Goal: Task Accomplishment & Management: Complete application form

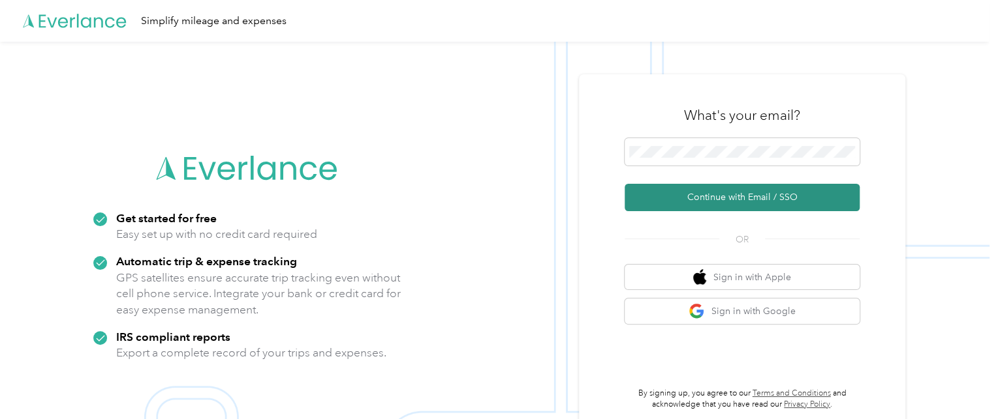
click at [682, 203] on button "Continue with Email / SSO" at bounding box center [741, 197] width 235 height 27
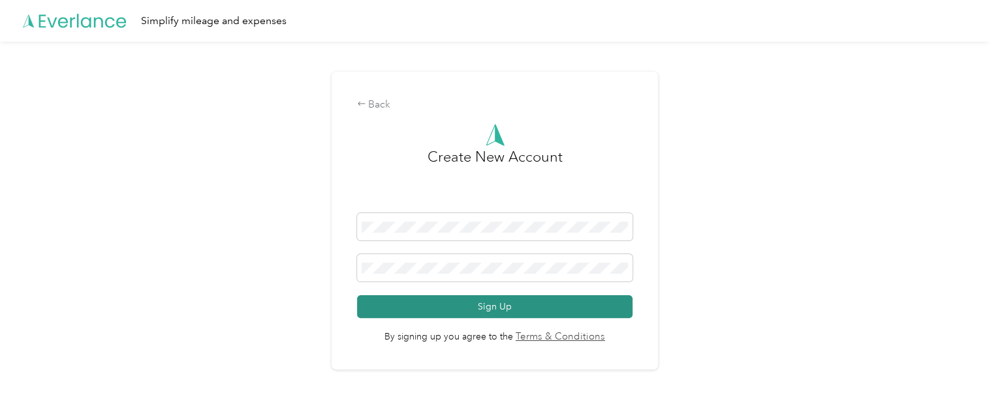
click at [471, 311] on button "Sign Up" at bounding box center [495, 307] width 276 height 23
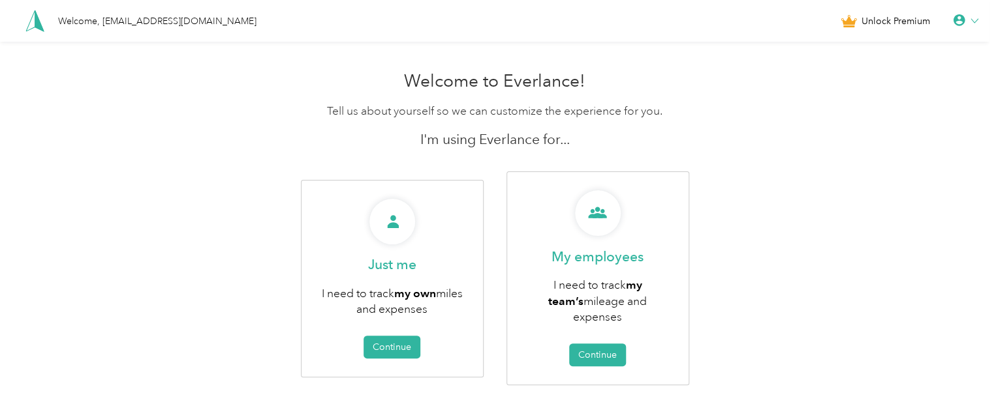
click at [159, 247] on div "Welcome to Everlance! Tell us about yourself so we can customize the experience…" at bounding box center [494, 257] width 989 height 385
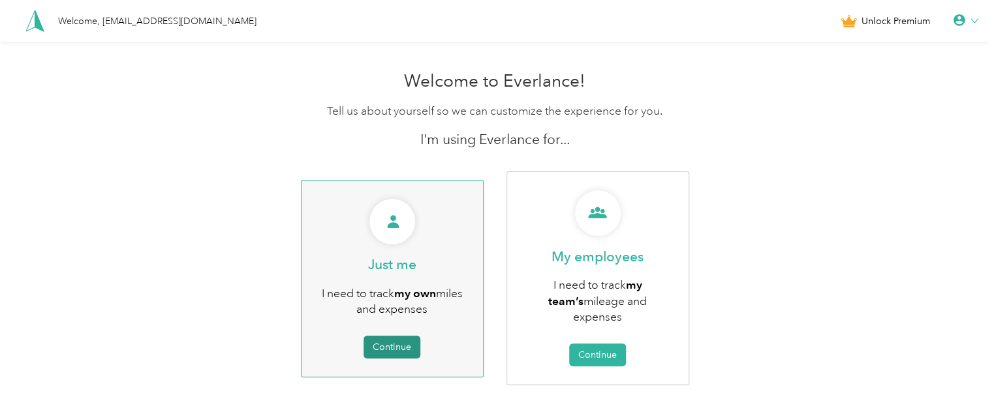
click at [386, 339] on button "Continue" at bounding box center [391, 347] width 57 height 23
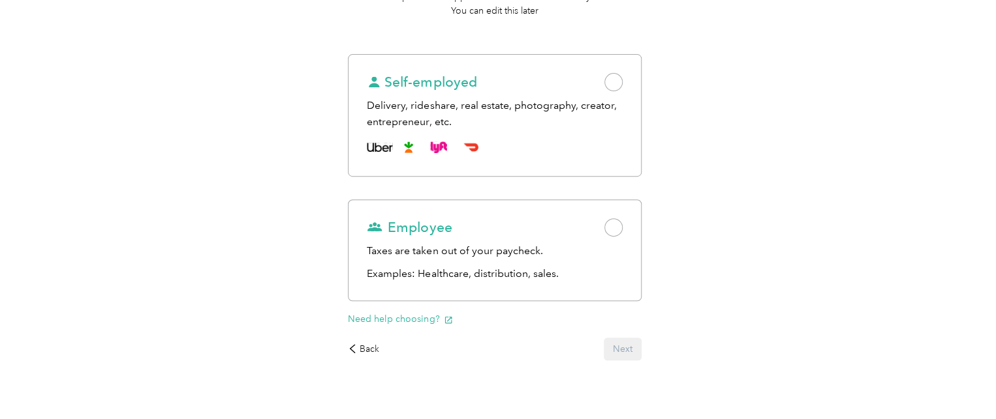
scroll to position [172, 0]
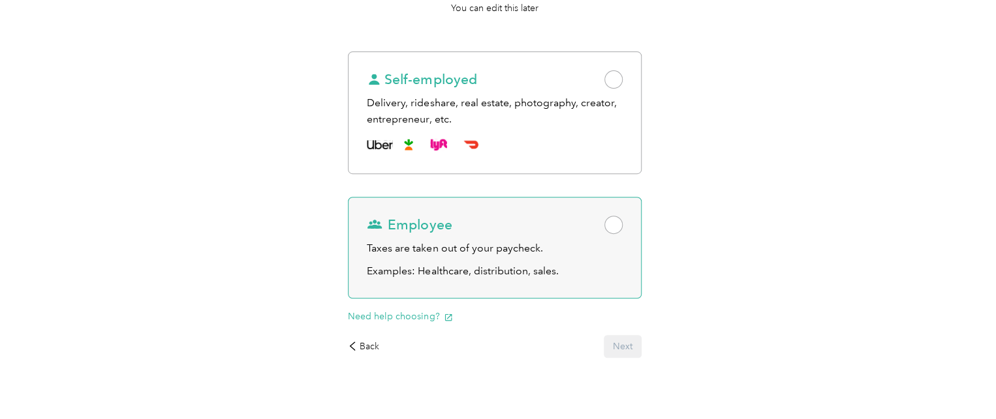
click at [611, 218] on span at bounding box center [613, 225] width 18 height 18
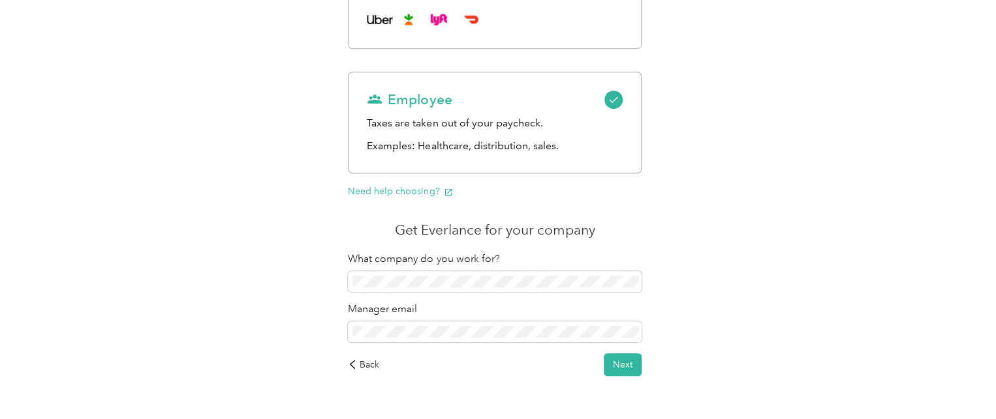
scroll to position [334, 0]
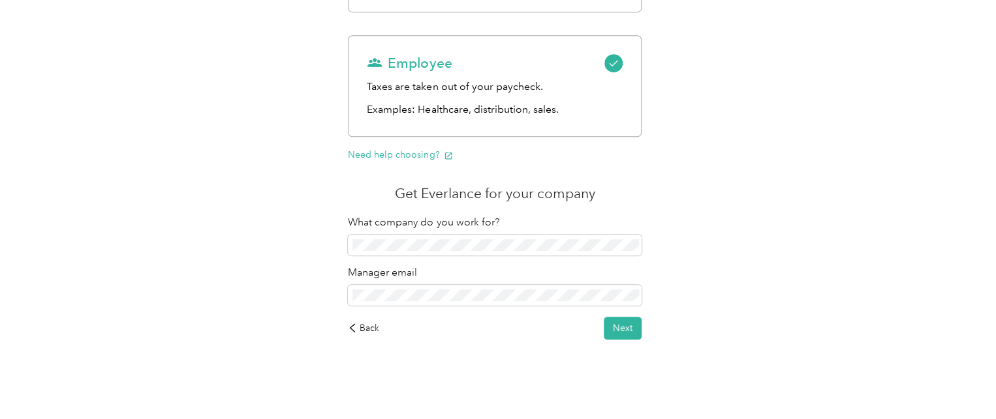
click at [750, 292] on div "Work status Purposes Get the app Choose a mode to get started We’ll optimize th…" at bounding box center [494, 65] width 989 height 714
click at [621, 331] on button "Next" at bounding box center [622, 328] width 38 height 23
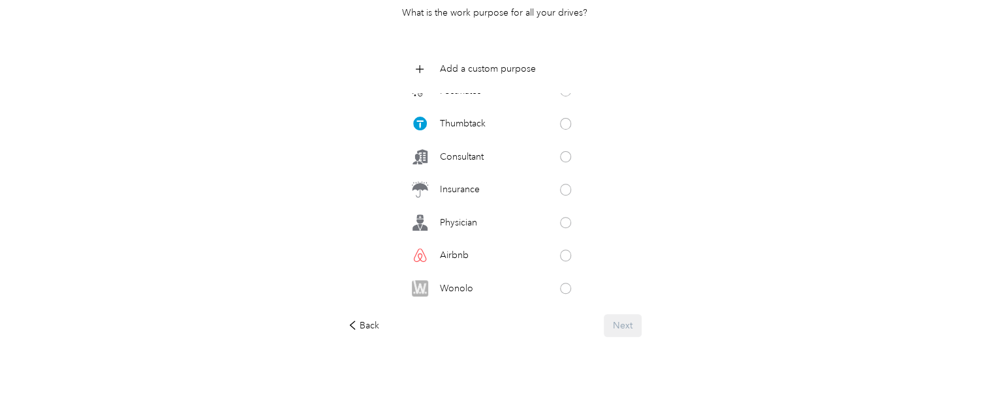
scroll to position [673, 0]
click at [483, 67] on p "Add a custom purpose" at bounding box center [488, 69] width 96 height 14
click at [690, 127] on div "Work status Purposes Get the app What do you do for work? What is the work purp…" at bounding box center [494, 155] width 989 height 528
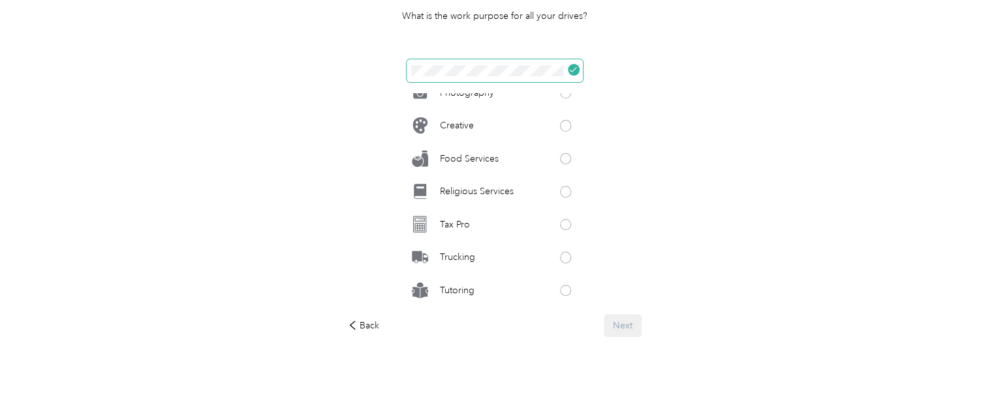
click at [571, 70] on icon at bounding box center [573, 70] width 8 height 8
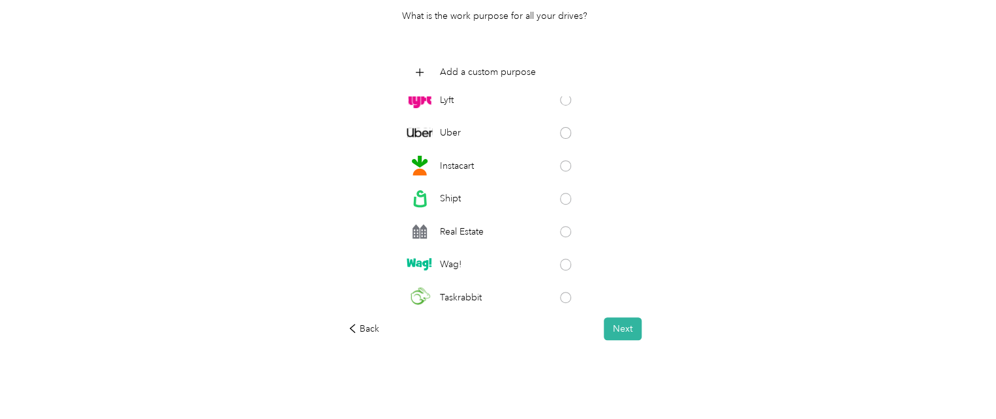
scroll to position [0, 0]
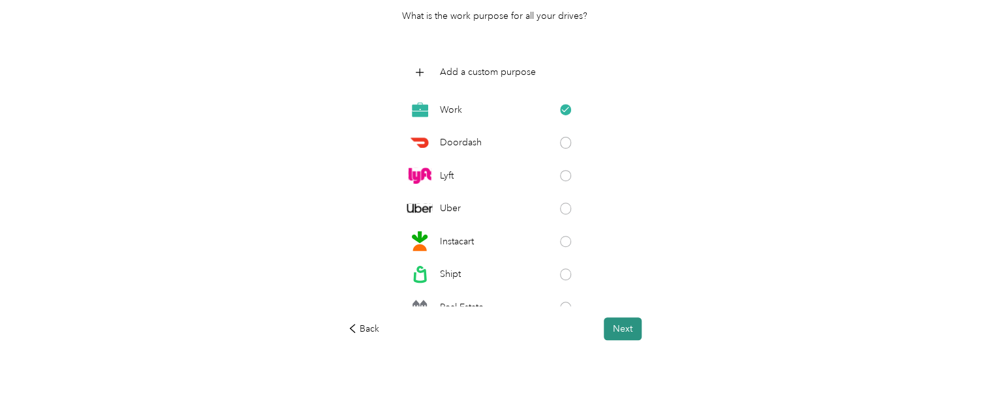
click at [630, 331] on button "Next" at bounding box center [622, 329] width 38 height 23
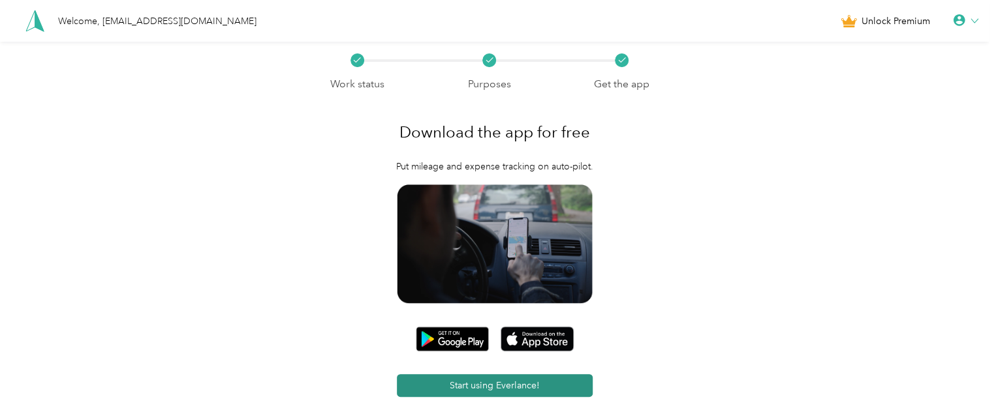
click at [502, 383] on button "Start using Everlance!" at bounding box center [495, 385] width 196 height 23
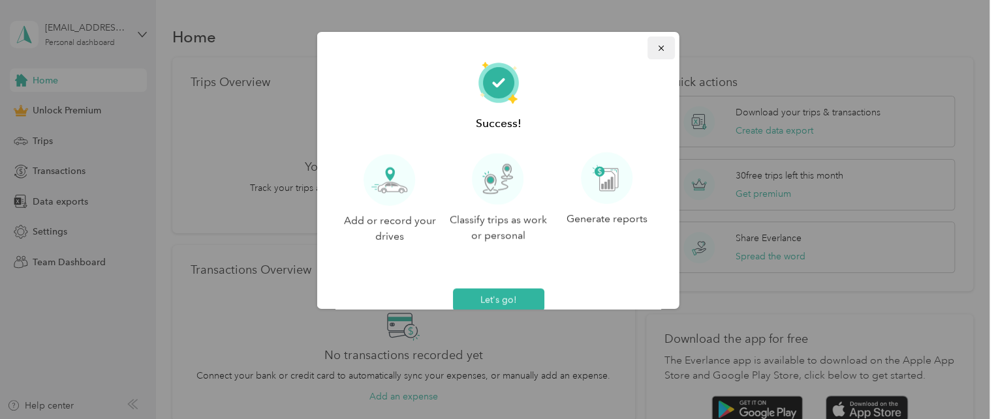
click at [651, 48] on button "button" at bounding box center [660, 48] width 27 height 23
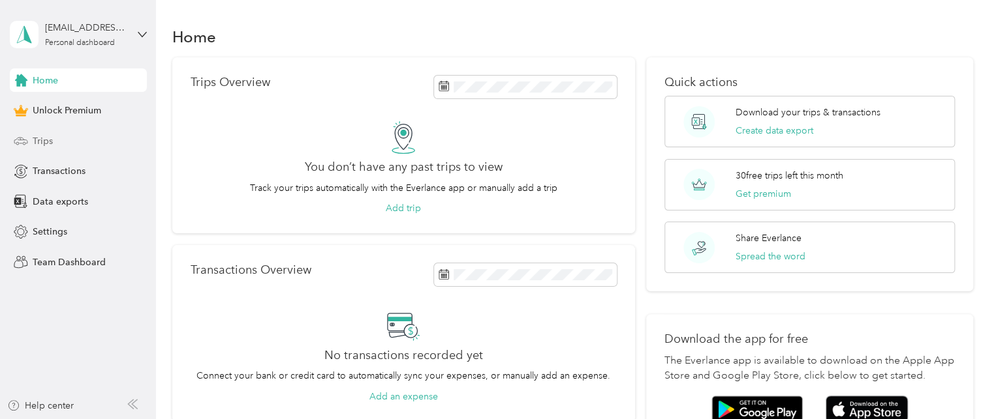
click at [68, 136] on div "Trips" at bounding box center [78, 140] width 137 height 23
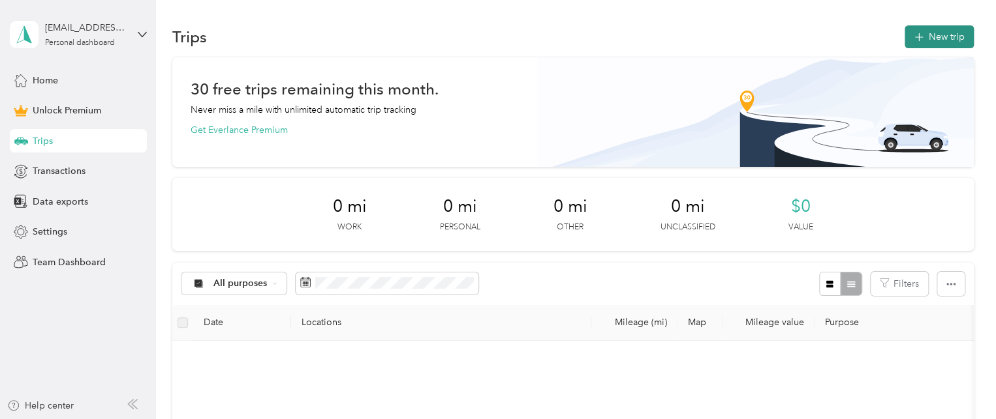
click at [920, 41] on button "New trip" at bounding box center [938, 36] width 69 height 23
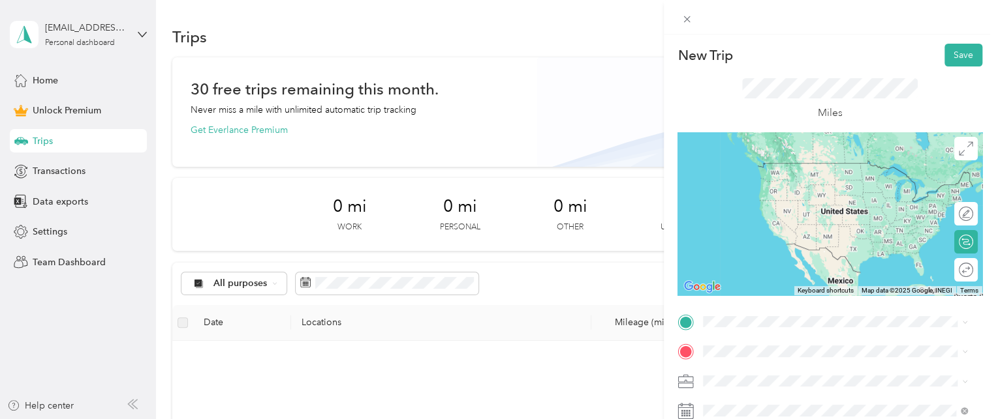
click at [847, 161] on span "[STREET_ADDRESS][PERSON_NAME][US_STATE]" at bounding box center [828, 156] width 203 height 12
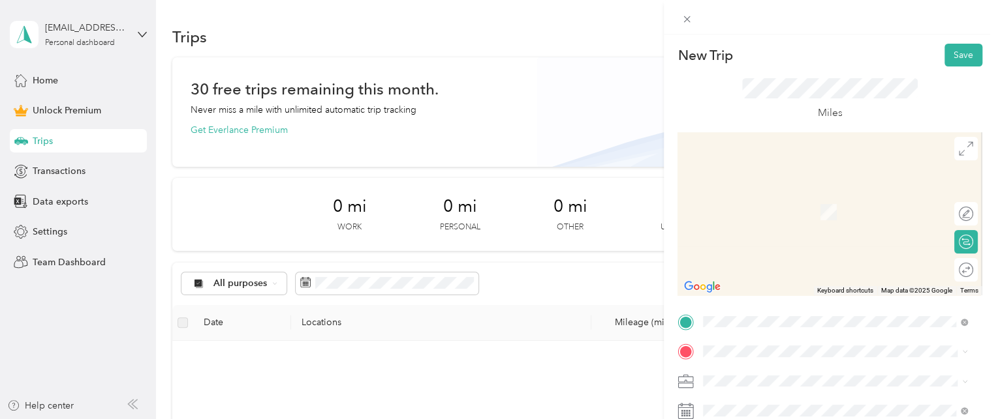
click at [755, 278] on li "[STREET_ADDRESS][US_STATE]" at bounding box center [834, 264] width 273 height 27
click at [845, 222] on div "[STREET_ADDRESS][US_STATE]" at bounding box center [834, 214] width 255 height 18
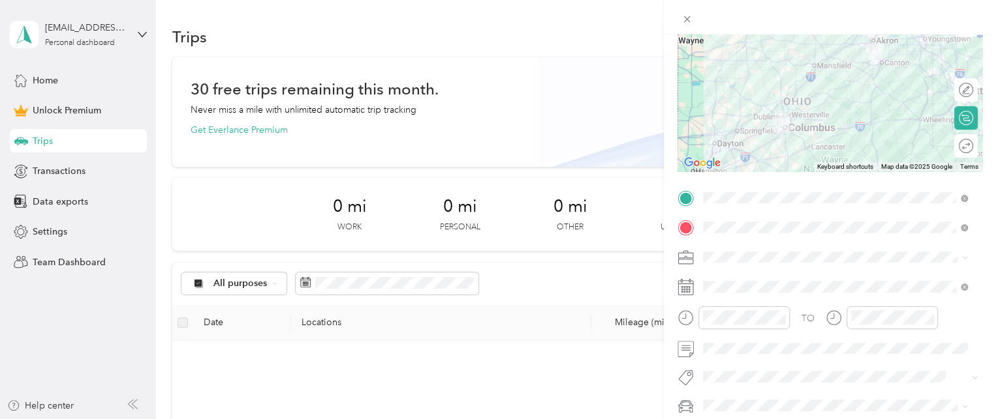
scroll to position [123, 0]
click at [947, 146] on div at bounding box center [953, 148] width 12 height 12
click at [740, 73] on div "Work" at bounding box center [834, 72] width 255 height 14
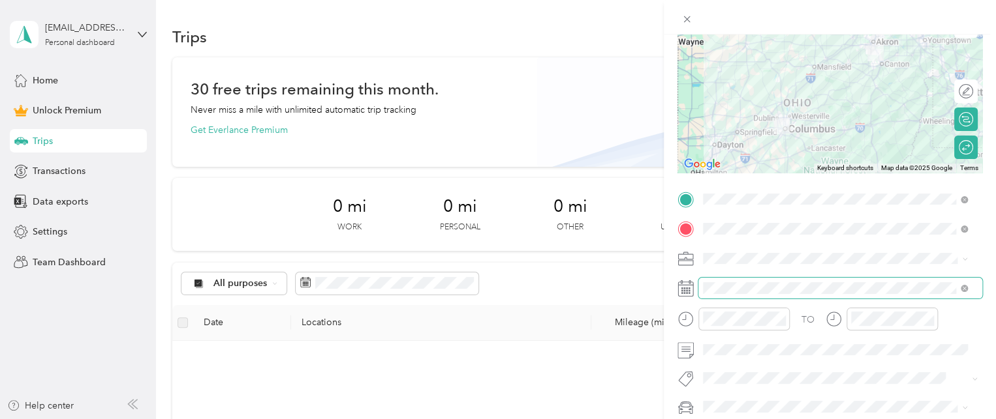
scroll to position [125, 0]
